Goal: Book appointment/travel/reservation

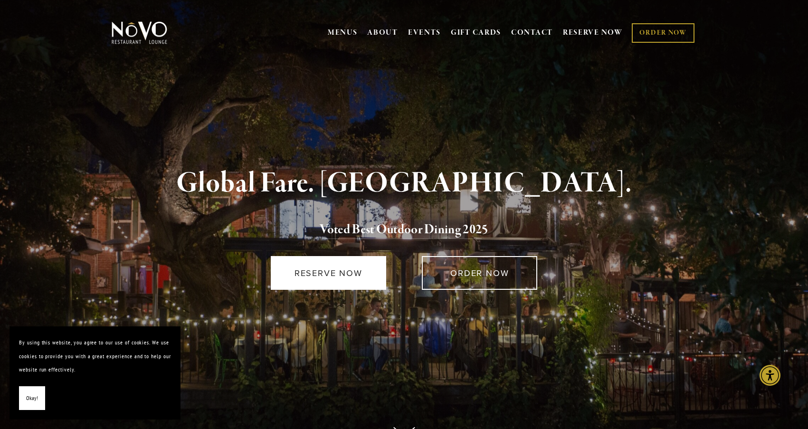
click at [333, 278] on link "RESERVE NOW" at bounding box center [328, 273] width 115 height 34
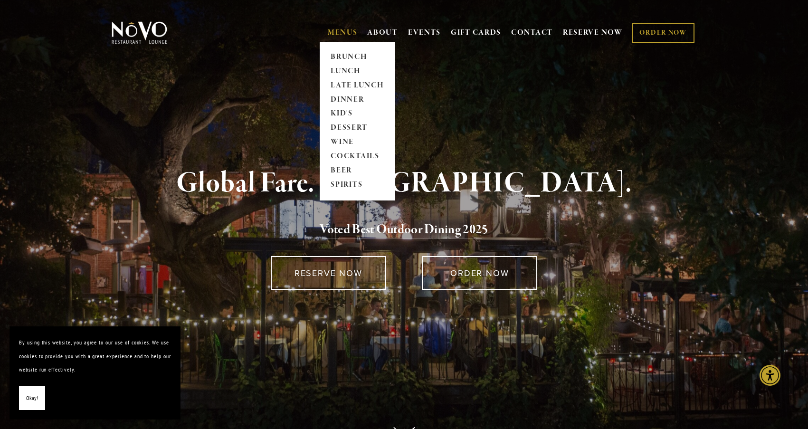
click at [353, 28] on link "MENUS" at bounding box center [343, 32] width 30 height 9
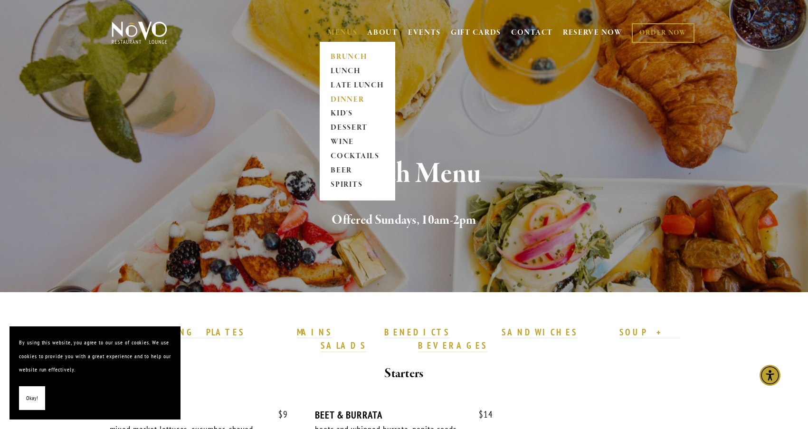
click at [345, 102] on link "DINNER" at bounding box center [357, 100] width 59 height 14
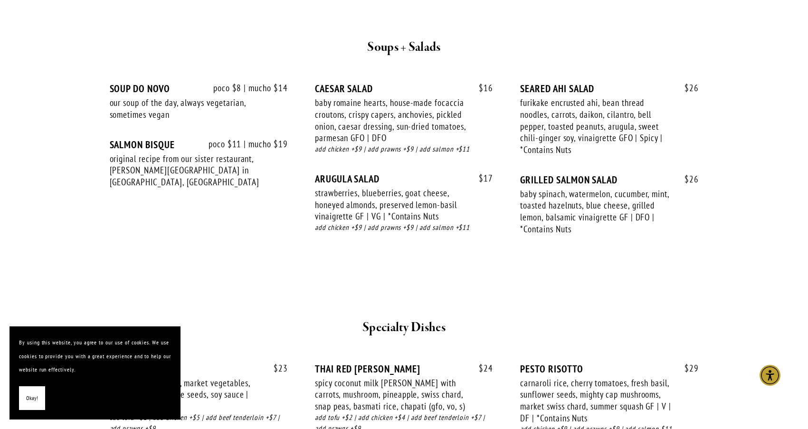
scroll to position [1041, 0]
